Goal: Task Accomplishment & Management: Manage account settings

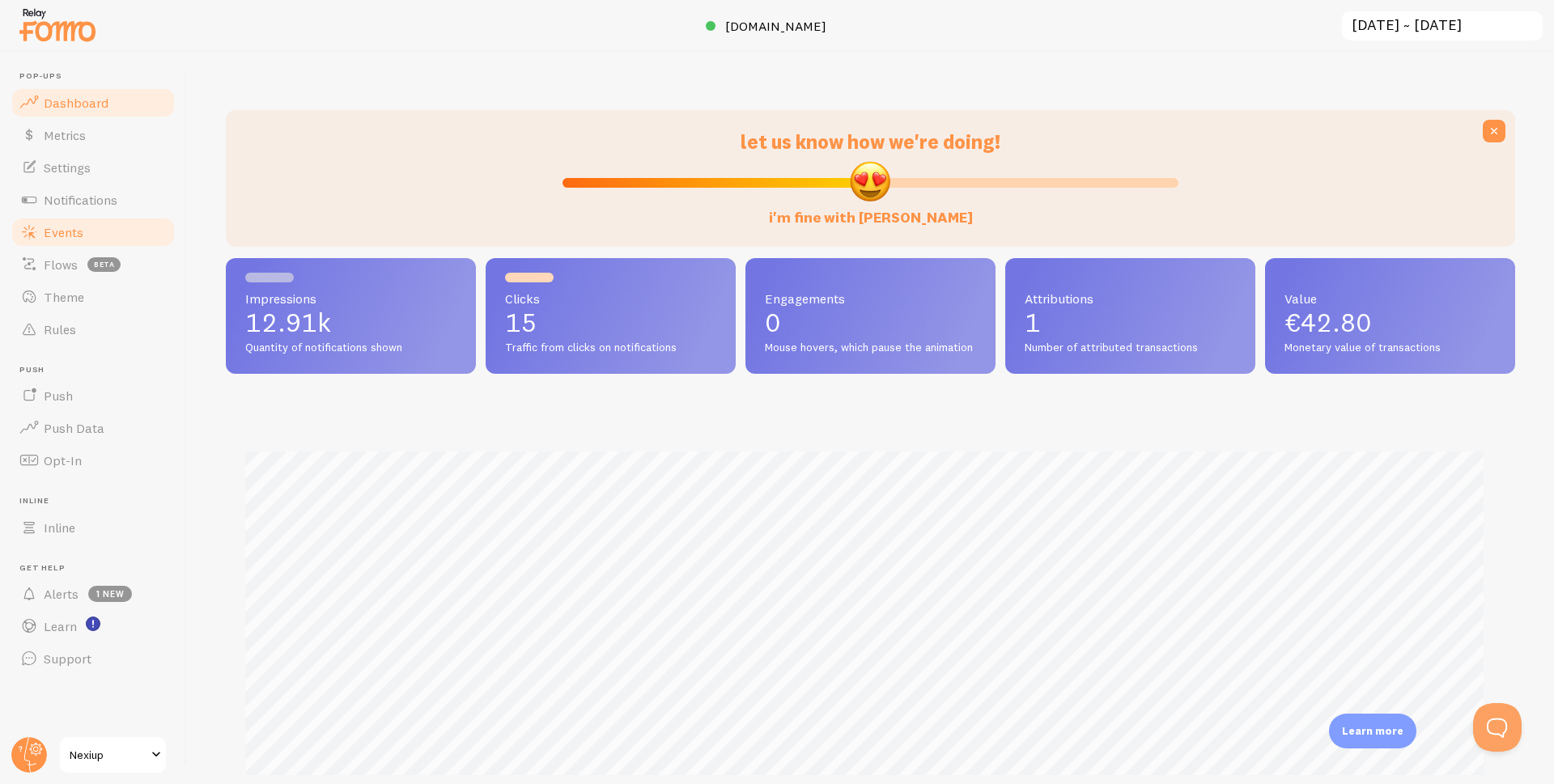
click at [73, 236] on span "Events" at bounding box center [63, 231] width 40 height 16
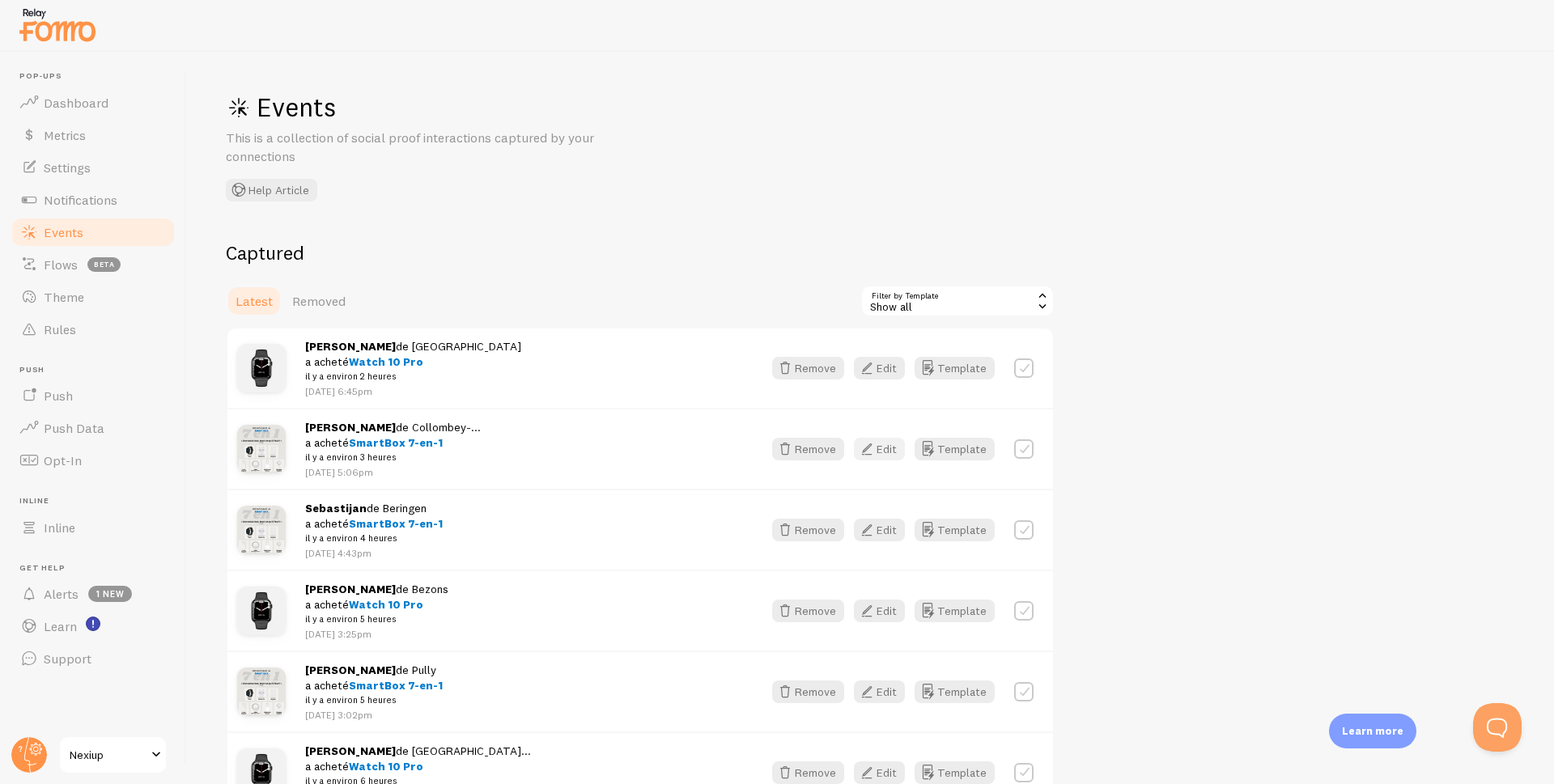
click at [884, 447] on button "Edit" at bounding box center [880, 449] width 51 height 23
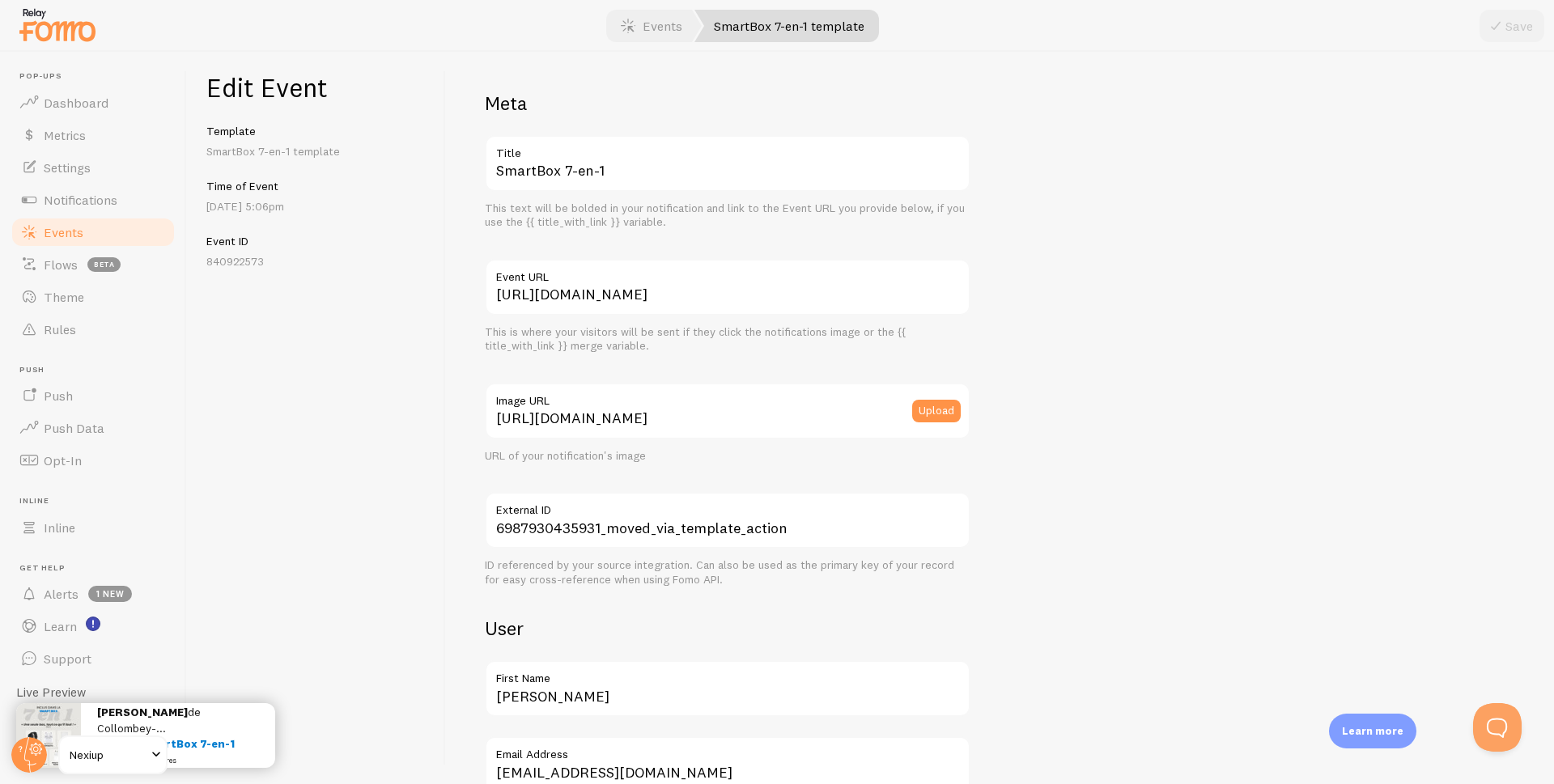
scroll to position [162, 0]
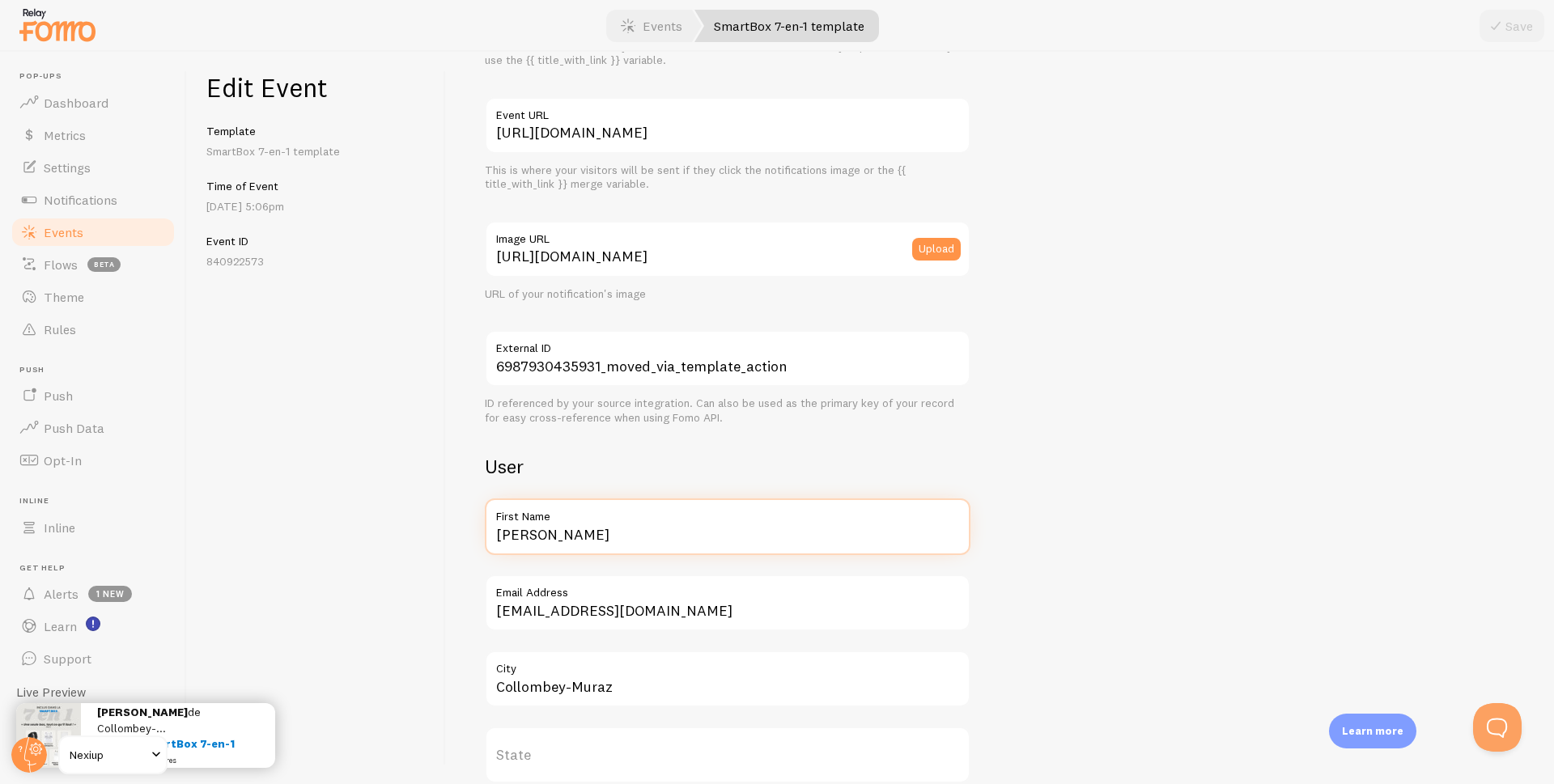
drag, startPoint x: 585, startPoint y: 538, endPoint x: 472, endPoint y: 542, distance: 113.1
click at [472, 542] on div "Meta SmartBox 7-en-1 Title This text will be bolded in your notification and li…" at bounding box center [1000, 417] width 1108 height 732
type input "[PERSON_NAME]"
click at [1502, 24] on icon "submit" at bounding box center [1496, 25] width 19 height 19
click at [63, 231] on span "Events" at bounding box center [63, 231] width 40 height 16
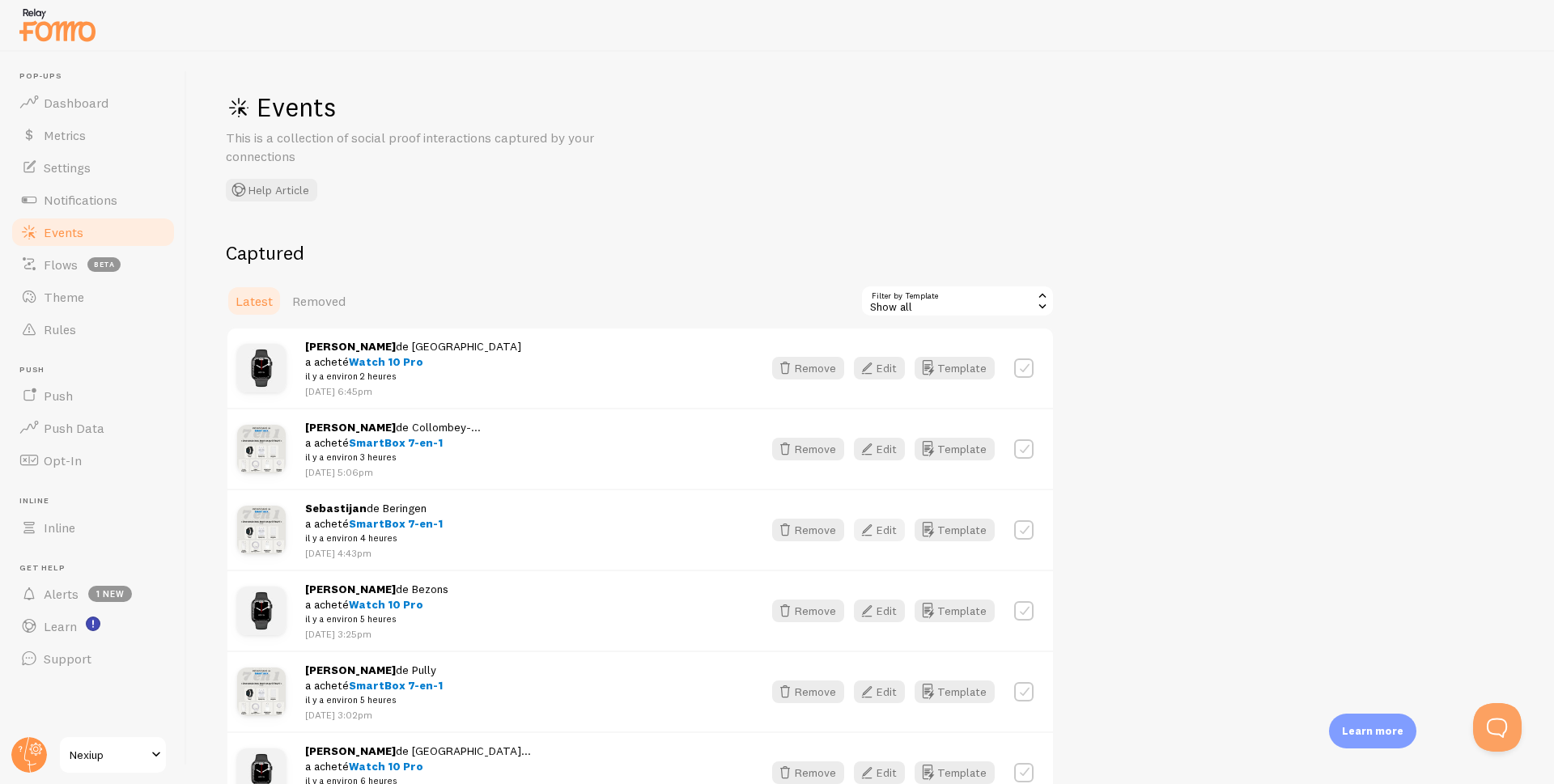
click at [895, 531] on button "Edit" at bounding box center [880, 530] width 51 height 23
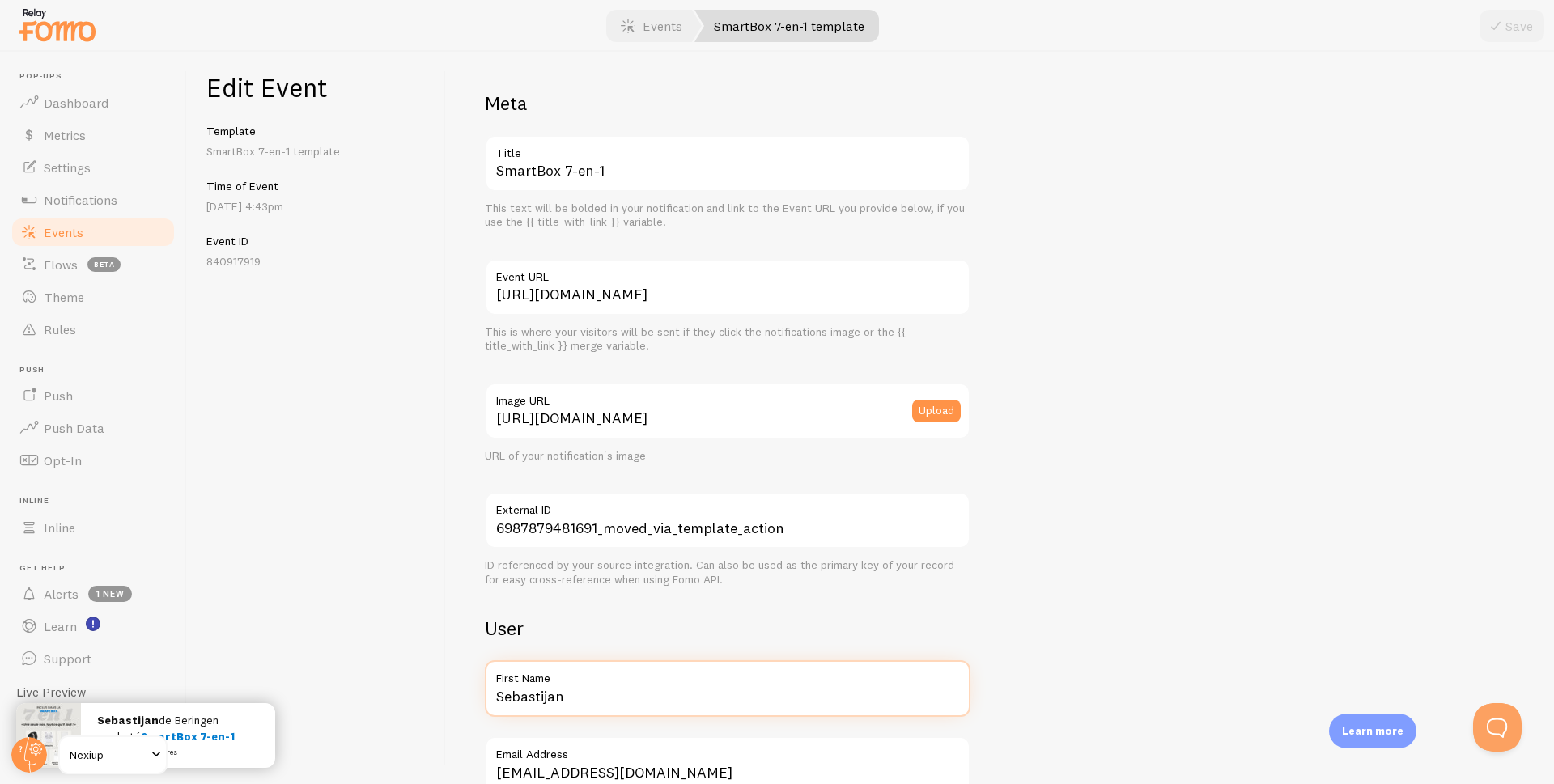
drag, startPoint x: 592, startPoint y: 698, endPoint x: 460, endPoint y: 712, distance: 132.7
click at [460, 712] on div "Meta SmartBox 7-en-1 Title This text will be bolded in your notification and li…" at bounding box center [1000, 417] width 1108 height 732
type input "[PERSON_NAME]"
click at [1513, 30] on button "Save" at bounding box center [1512, 25] width 65 height 32
click at [85, 232] on link "Events" at bounding box center [92, 232] width 166 height 32
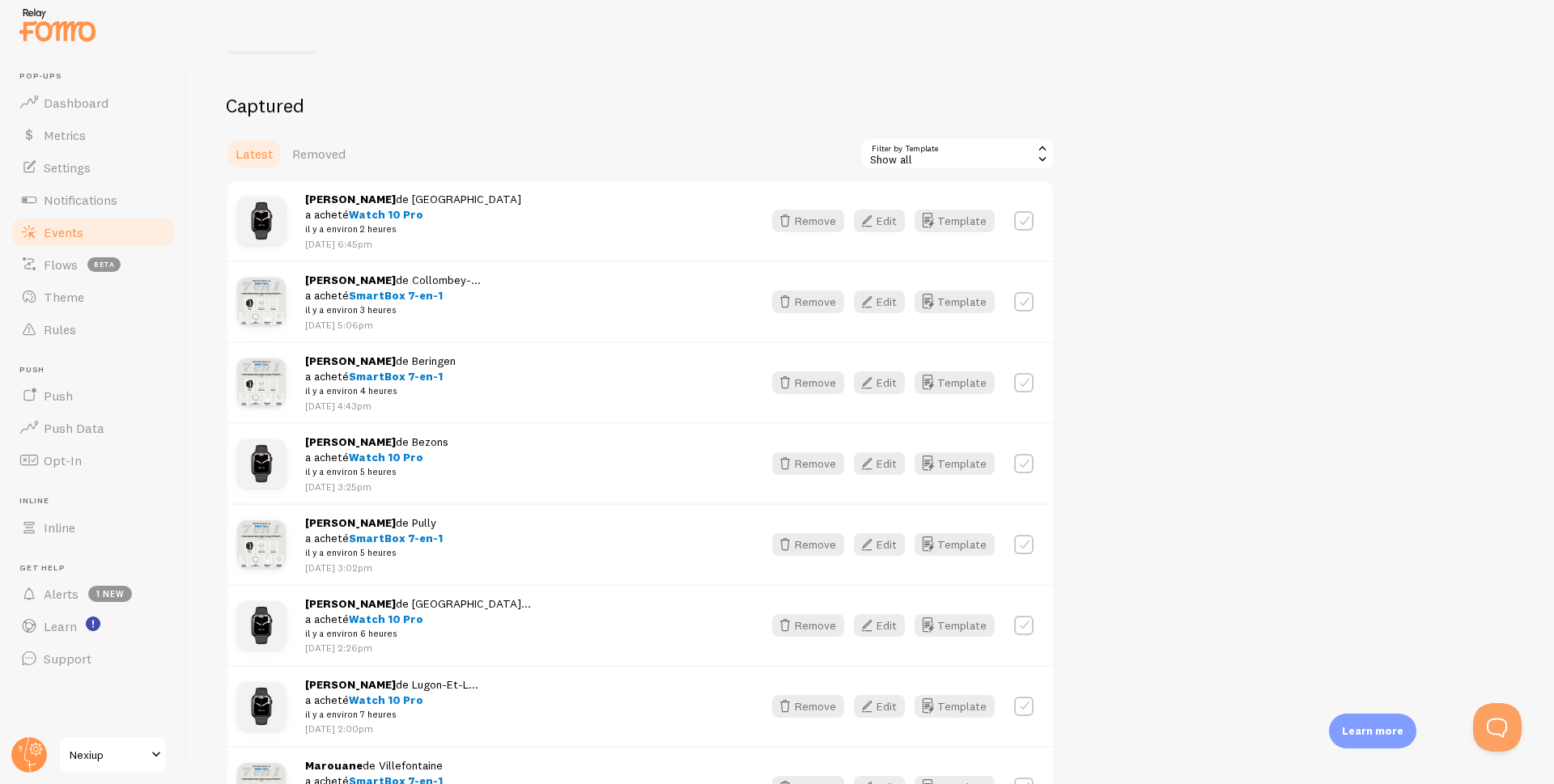
scroll to position [81, 0]
